Goal: Task Accomplishment & Management: Manage account settings

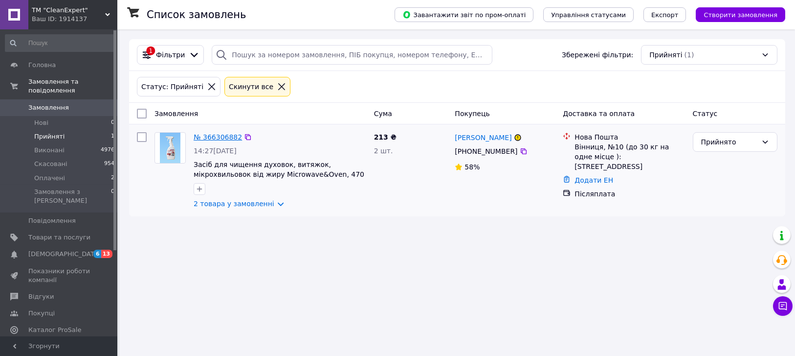
click at [211, 136] on link "№ 366306882" at bounding box center [218, 137] width 48 height 8
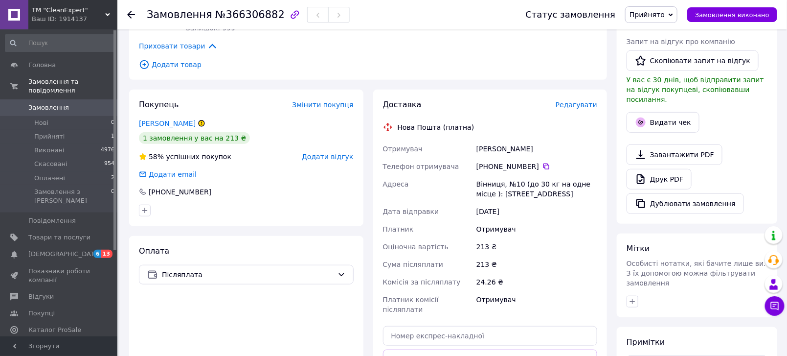
scroll to position [220, 0]
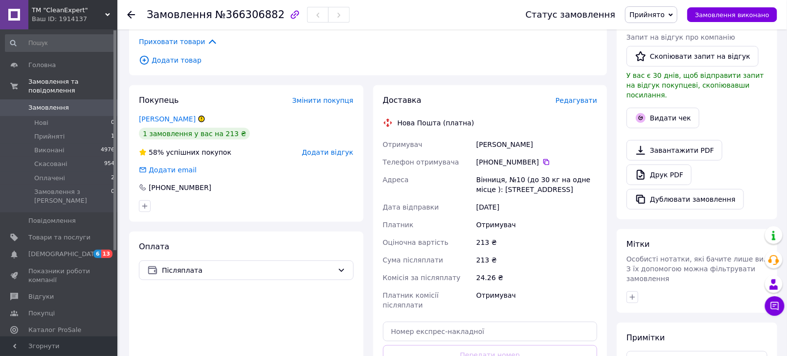
drag, startPoint x: 477, startPoint y: 143, endPoint x: 551, endPoint y: 138, distance: 74.5
click at [551, 138] on div "[PERSON_NAME]" at bounding box center [536, 144] width 125 height 18
copy div "[PERSON_NAME]"
click at [543, 160] on icon at bounding box center [546, 162] width 6 height 6
drag, startPoint x: 478, startPoint y: 177, endPoint x: 521, endPoint y: 181, distance: 43.2
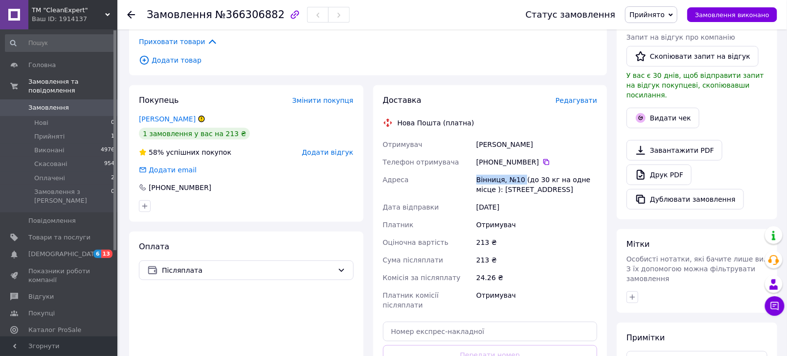
click at [521, 181] on div "Вінниця, №10 (до 30 кг на одне місце ): [STREET_ADDRESS]" at bounding box center [536, 184] width 125 height 27
copy div "Вінниця, №10"
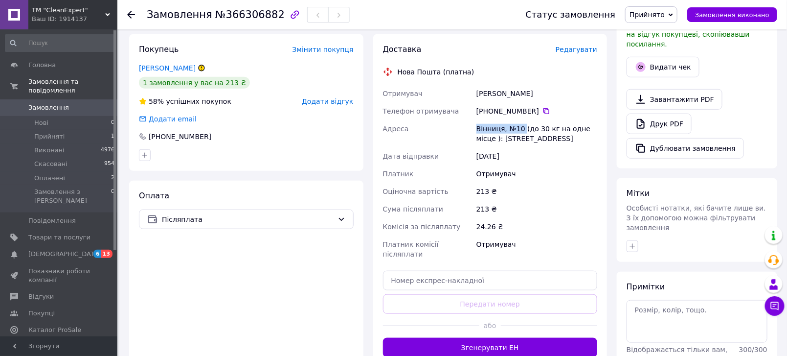
scroll to position [0, 0]
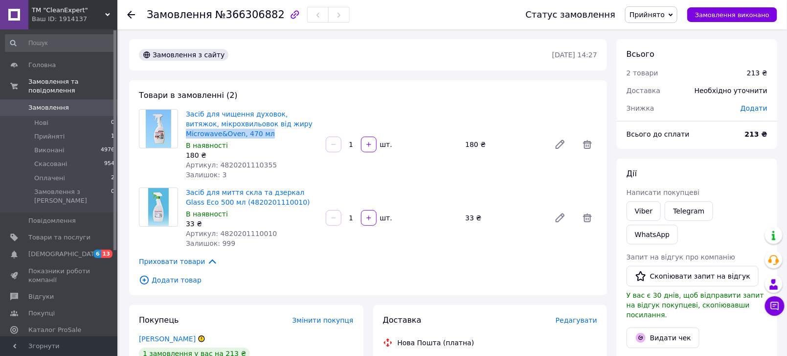
drag, startPoint x: 187, startPoint y: 133, endPoint x: 274, endPoint y: 136, distance: 87.6
click at [274, 136] on span "Засіб для чищення духовок, витяжок, мікрохвильовок від жиру Microwave&Oven, 470…" at bounding box center [252, 123] width 132 height 29
copy link "Microwave&Oven, 470 мл"
drag, startPoint x: 287, startPoint y: 194, endPoint x: 206, endPoint y: 203, distance: 80.7
copy link "Glass Eco 500 мл"
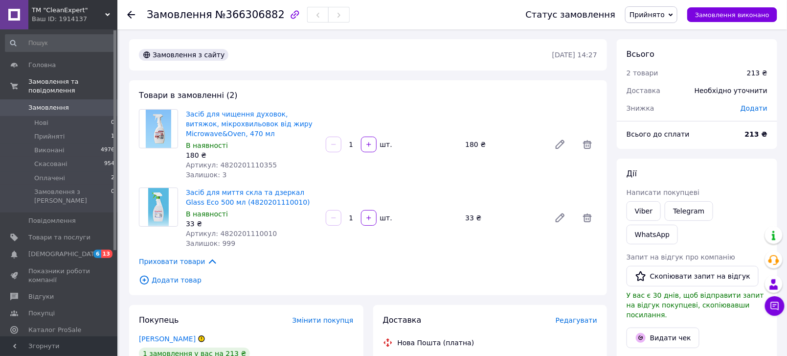
click at [318, 272] on div "Товари в замовленні (2) Засіб для чищення духовок, витяжок, мікрохвильовок від …" at bounding box center [368, 187] width 478 height 215
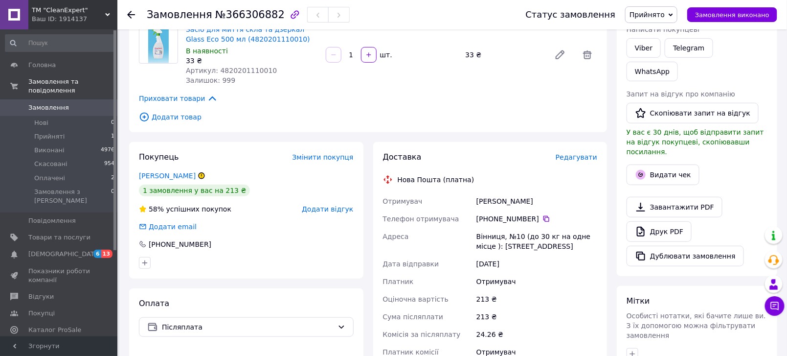
scroll to position [165, 0]
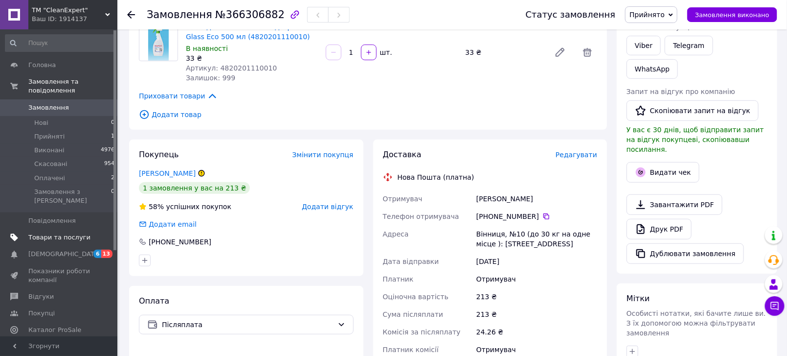
click at [45, 233] on span "Товари та послуги" at bounding box center [59, 237] width 62 height 9
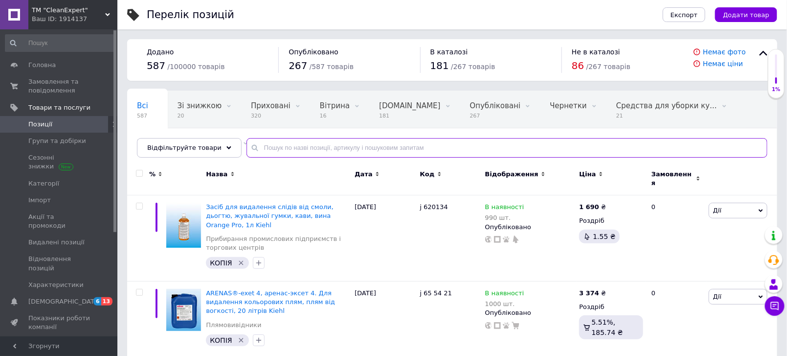
click at [261, 147] on input "text" at bounding box center [507, 148] width 521 height 20
paste input "Glass Eco - Гіпоалергенний засіб для миття скла та дзеркал, блискучих поверхо"
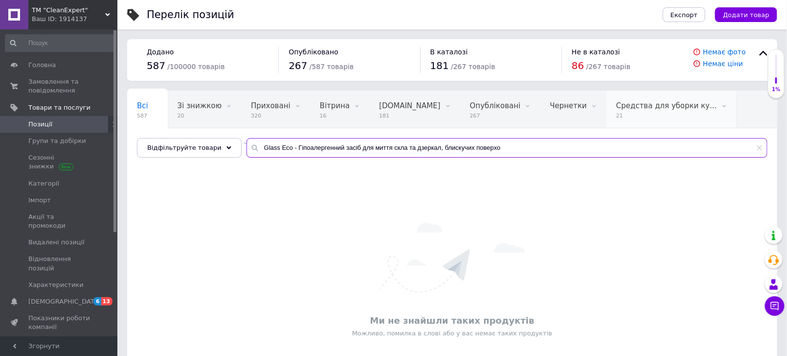
drag, startPoint x: 280, startPoint y: 147, endPoint x: 605, endPoint y: 116, distance: 326.2
click at [607, 152] on input "Glass Eco - Гіпоалергенний засіб для миття скла та дзеркал, блискучих поверхо" at bounding box center [507, 148] width 521 height 20
type input "Glass Eco"
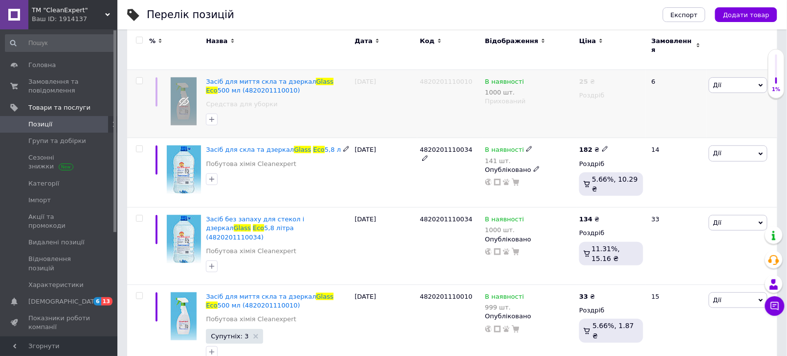
scroll to position [196, 0]
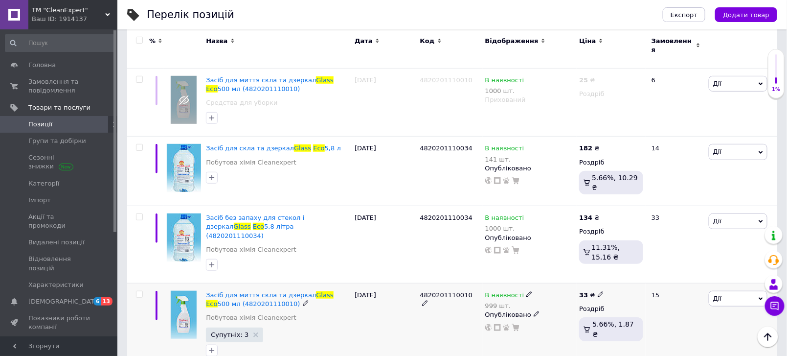
click at [598, 292] on use at bounding box center [600, 294] width 5 height 5
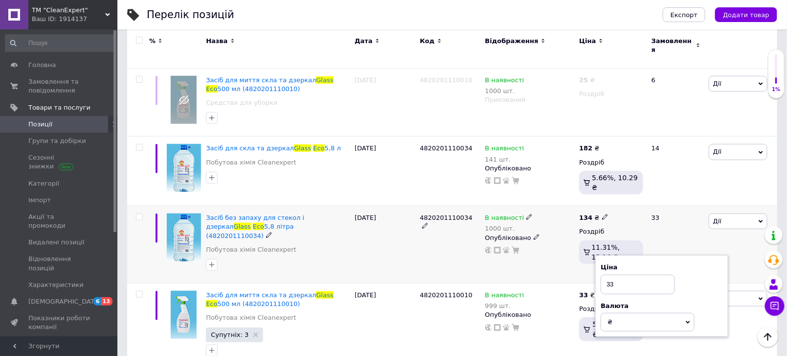
drag, startPoint x: 645, startPoint y: 258, endPoint x: 595, endPoint y: 256, distance: 49.9
click at [595, 256] on div "Ціна 33 Валюта ₴ $ EUR CHF GBP ¥ PLN ₸ MDL HUF KGS CNY TRY KRW lei" at bounding box center [661, 296] width 133 height 82
type input "45"
click at [602, 214] on icon at bounding box center [605, 217] width 6 height 6
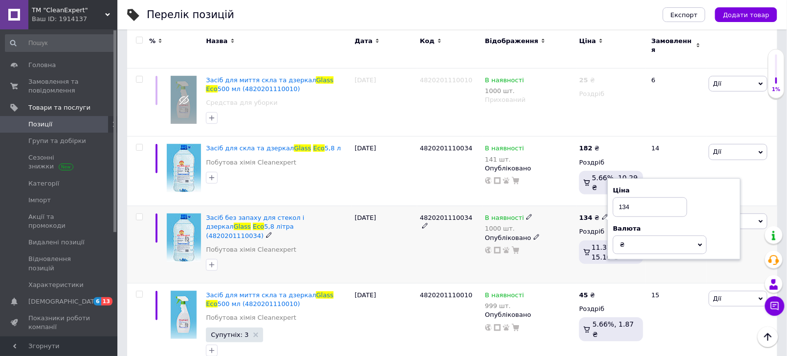
drag, startPoint x: 634, startPoint y: 193, endPoint x: 622, endPoint y: 191, distance: 13.0
click at [622, 197] on input "134" at bounding box center [650, 207] width 74 height 20
type input "182"
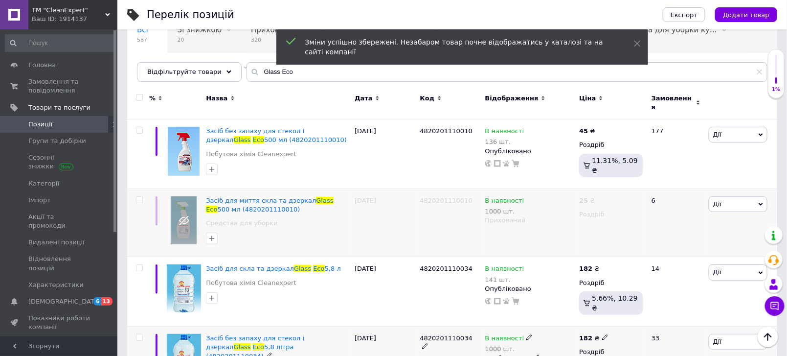
scroll to position [0, 0]
